Goal: Obtain resource: Download file/media

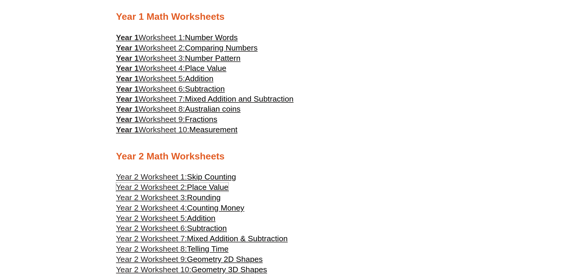
scroll to position [382, 0]
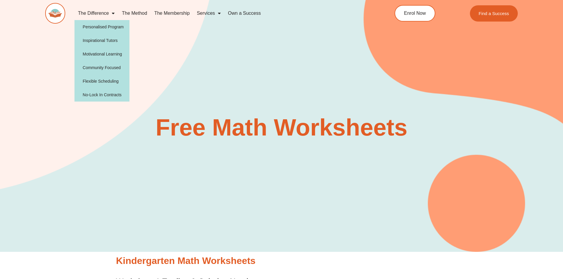
click at [112, 13] on span "Menu" at bounding box center [112, 13] width 6 height 11
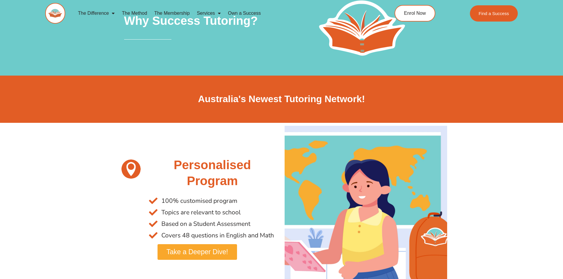
click at [135, 10] on link "The Method" at bounding box center [134, 14] width 32 height 14
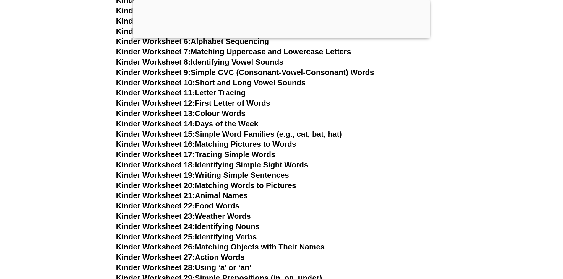
scroll to position [325, 0]
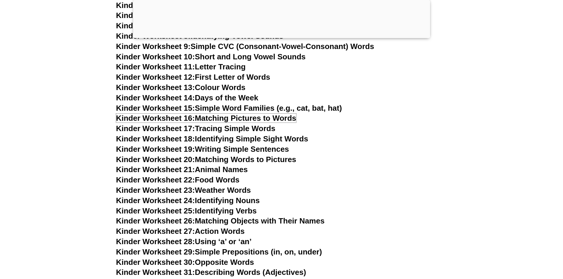
click at [247, 117] on link "Kinder Worksheet 16: Matching Pictures to Words" at bounding box center [206, 118] width 180 height 9
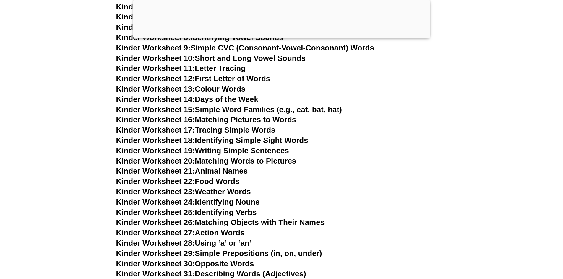
scroll to position [324, 0]
